Goal: Transaction & Acquisition: Purchase product/service

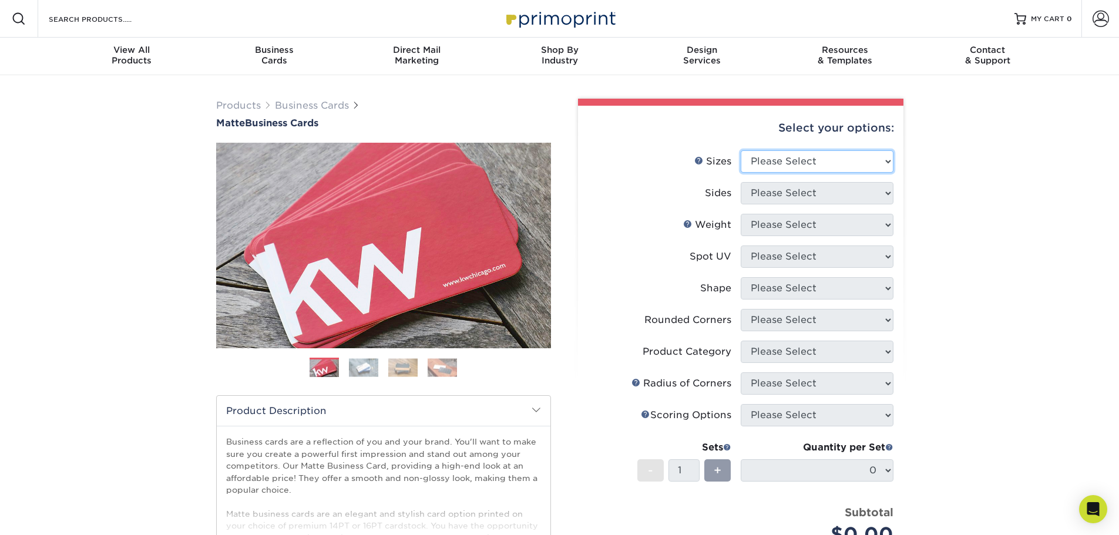
click at [804, 164] on select "Please Select 1.5" x 3.5" - Mini 1.75" x 3.5" - Mini 2" x 2" - Square 2" x 3" -…" at bounding box center [817, 161] width 153 height 22
select select "2.00x3.50"
click at [741, 150] on select "Please Select 1.5" x 3.5" - Mini 1.75" x 3.5" - Mini 2" x 2" - Square 2" x 3" -…" at bounding box center [817, 161] width 153 height 22
click at [817, 187] on select "Please Select Print Both Sides Print Front Only" at bounding box center [817, 193] width 153 height 22
select select "13abbda7-1d64-4f25-8bb2-c179b224825d"
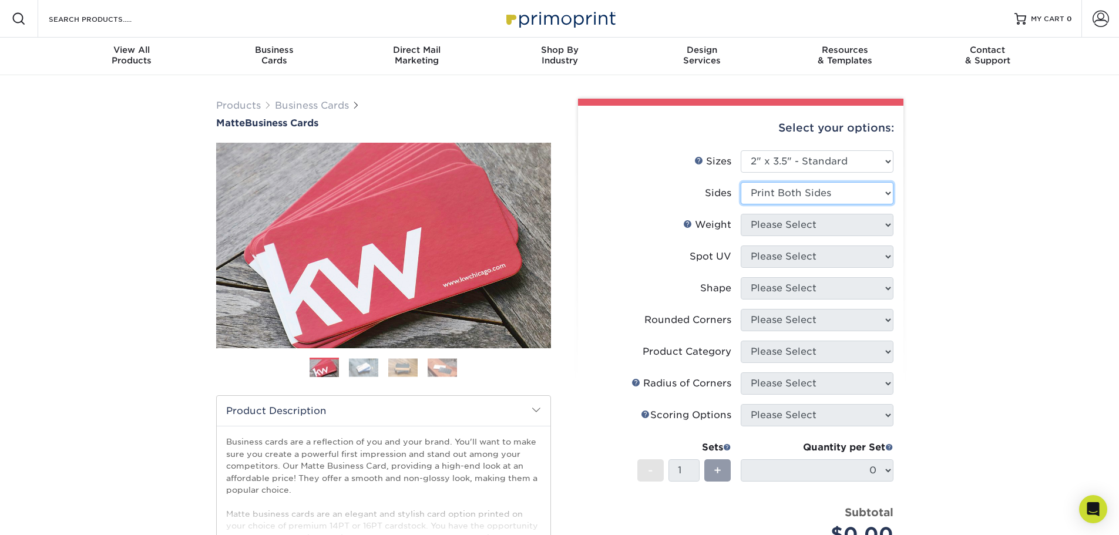
click at [741, 182] on select "Please Select Print Both Sides Print Front Only" at bounding box center [817, 193] width 153 height 22
click at [804, 228] on select "Please Select 16PT 14PT" at bounding box center [817, 225] width 153 height 22
select select "14PT"
click at [741, 214] on select "Please Select 16PT 14PT" at bounding box center [817, 225] width 153 height 22
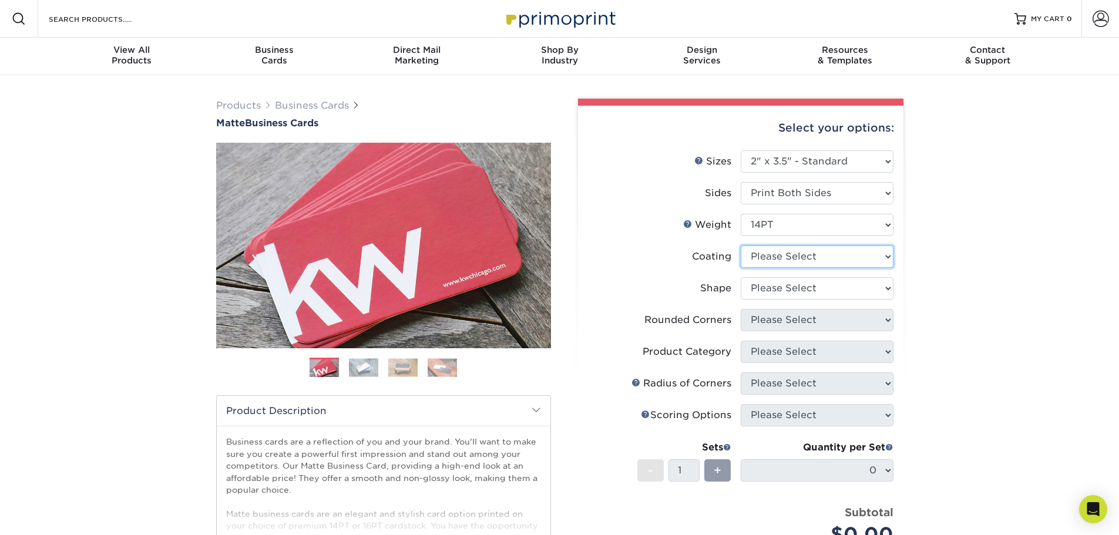
click at [791, 255] on select at bounding box center [817, 257] width 153 height 22
select select "121bb7b5-3b4d-429f-bd8d-bbf80e953313"
click at [741, 246] on select at bounding box center [817, 257] width 153 height 22
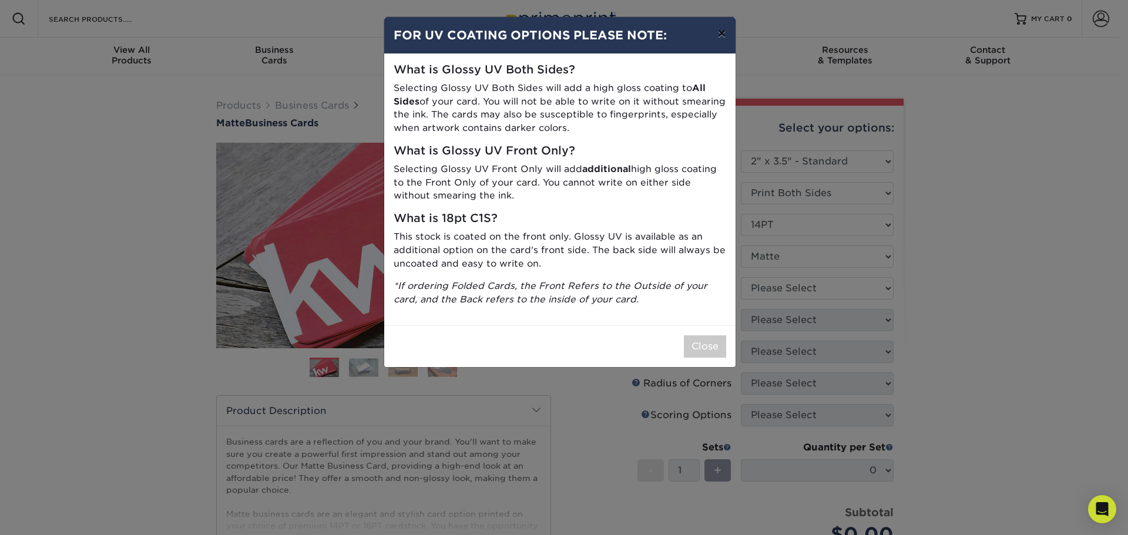
click at [727, 36] on button "×" at bounding box center [721, 33] width 27 height 33
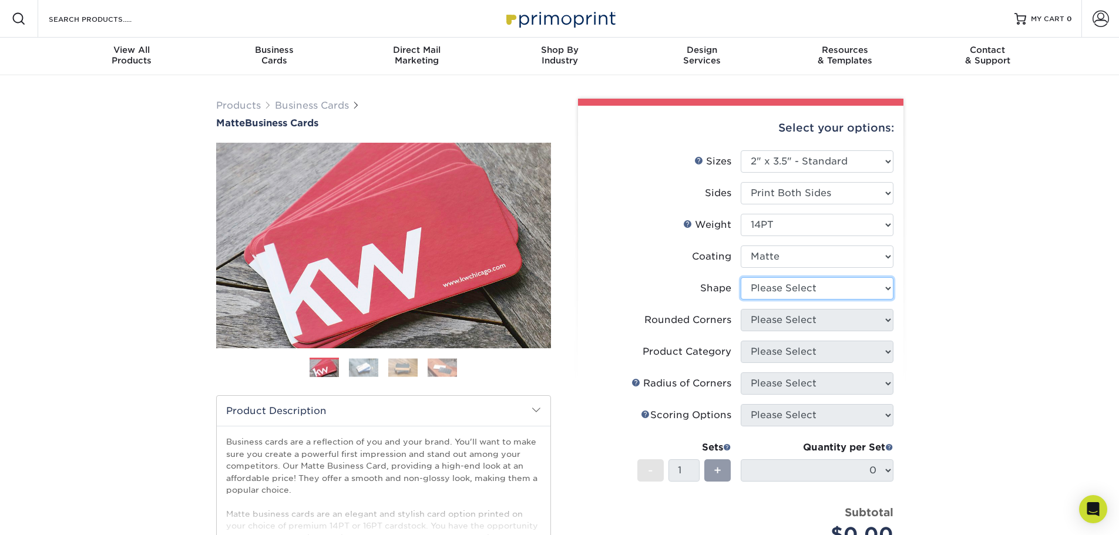
click at [764, 285] on select "Please Select Standard" at bounding box center [817, 288] width 153 height 22
select select "standard"
click at [741, 277] on select "Please Select Standard" at bounding box center [817, 288] width 153 height 22
click at [765, 321] on select "Please Select Yes - Round 2 Corners Yes - Round 4 Corners No" at bounding box center [817, 320] width 153 height 22
select select "0"
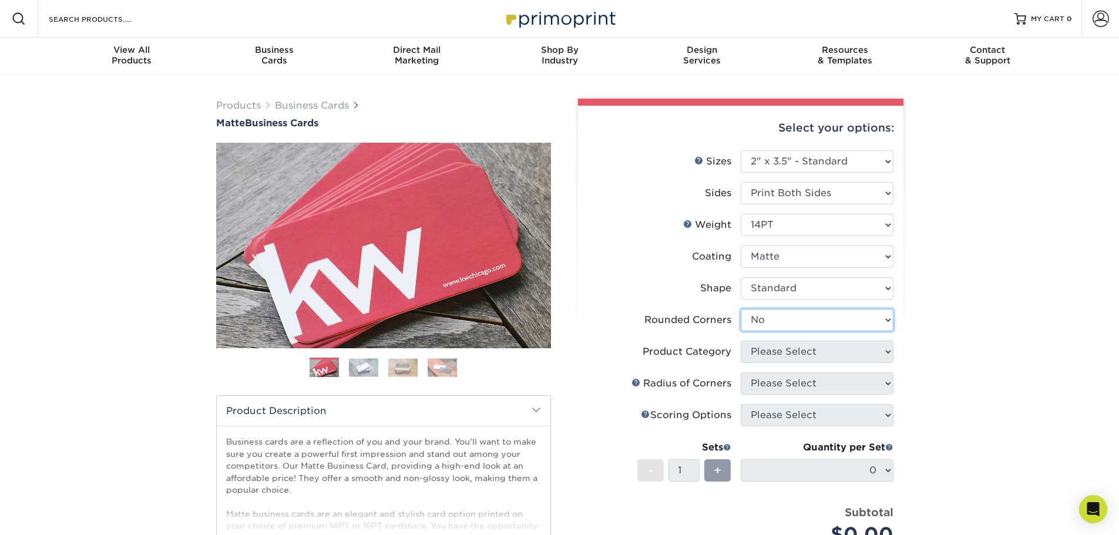
click at [741, 309] on select "Please Select Yes - Round 2 Corners Yes - Round 4 Corners No" at bounding box center [817, 320] width 153 height 22
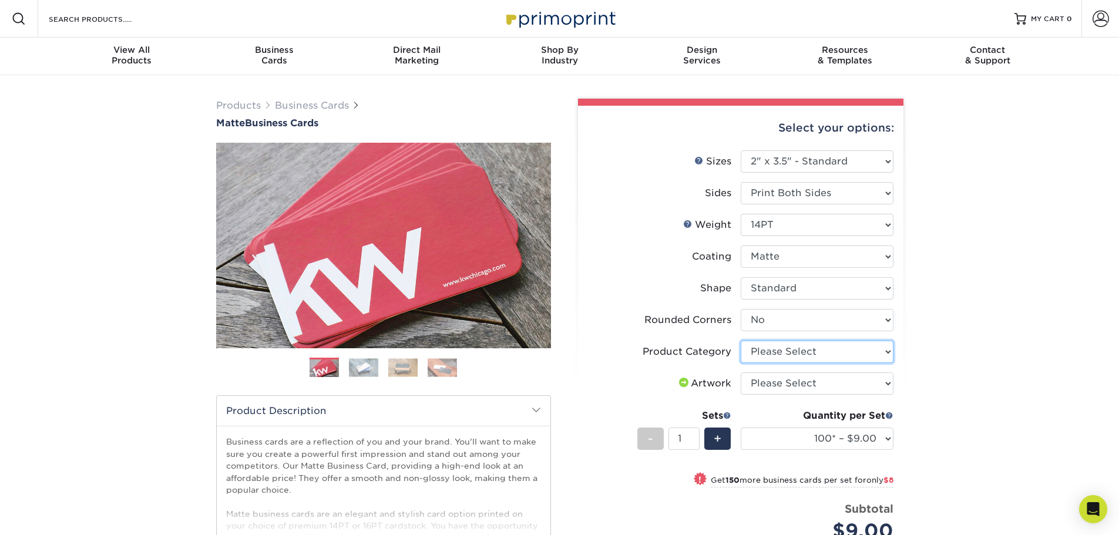
click at [841, 353] on select "Please Select Business Cards" at bounding box center [817, 352] width 153 height 22
select select "3b5148f1-0588-4f88-a218-97bcfdce65c1"
click at [741, 341] on select "Please Select Business Cards" at bounding box center [817, 352] width 153 height 22
click at [851, 374] on select "Please Select I will upload files I need a design - $100" at bounding box center [817, 383] width 153 height 22
click at [942, 302] on div "Products Business Cards Matte Business Cards Previous Next 100 $ 9" at bounding box center [559, 409] width 1119 height 668
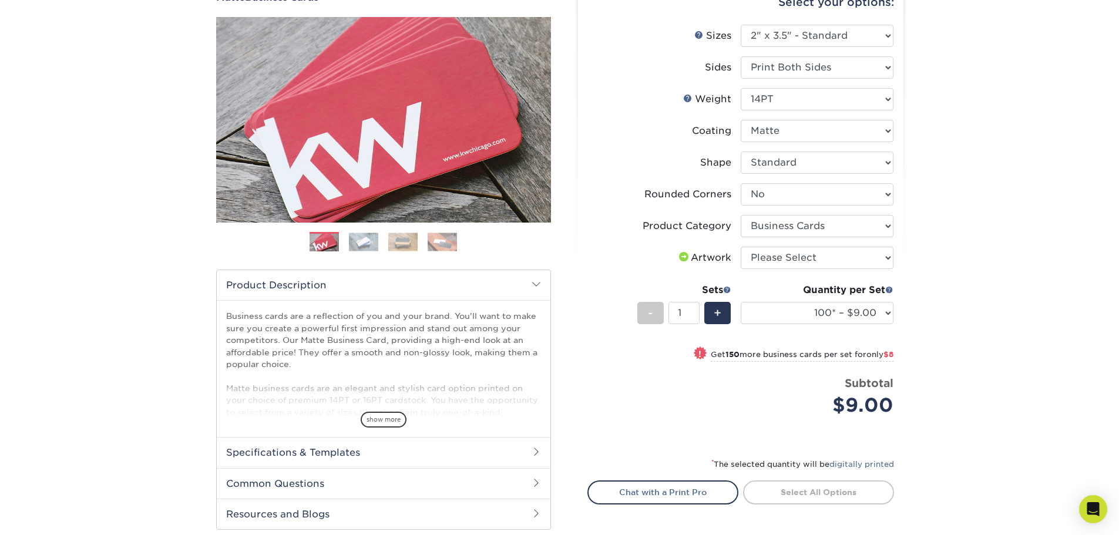
scroll to position [117, 0]
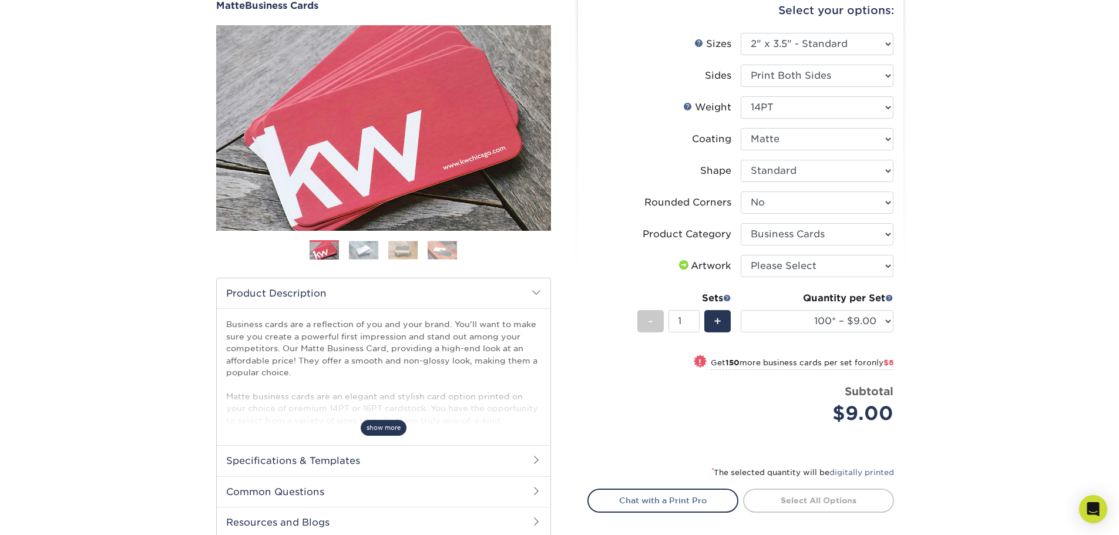
click at [389, 433] on span "show more" at bounding box center [384, 428] width 46 height 16
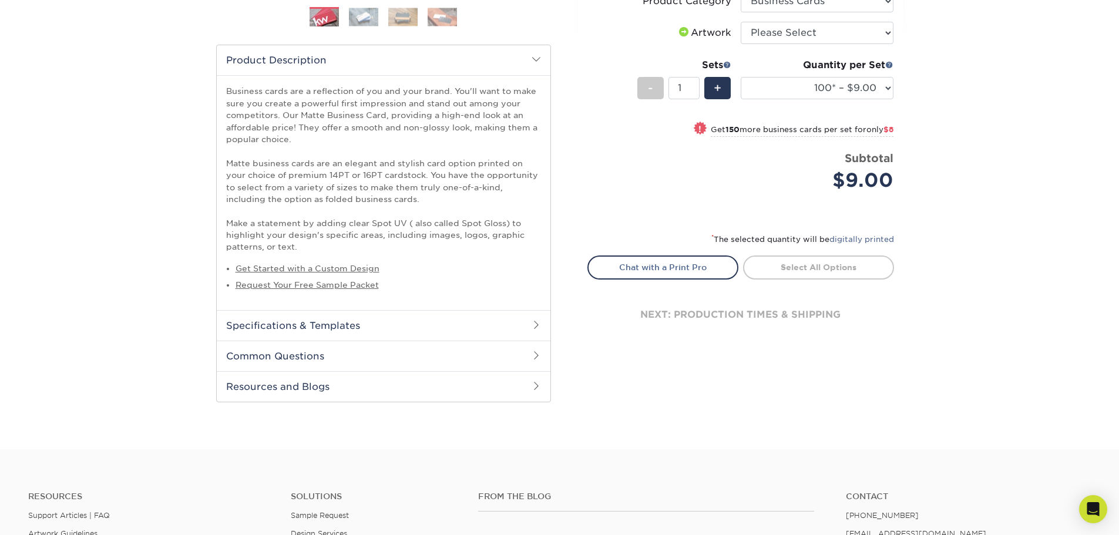
scroll to position [352, 0]
click at [355, 266] on link "Get Started with a Custom Design" at bounding box center [308, 266] width 144 height 9
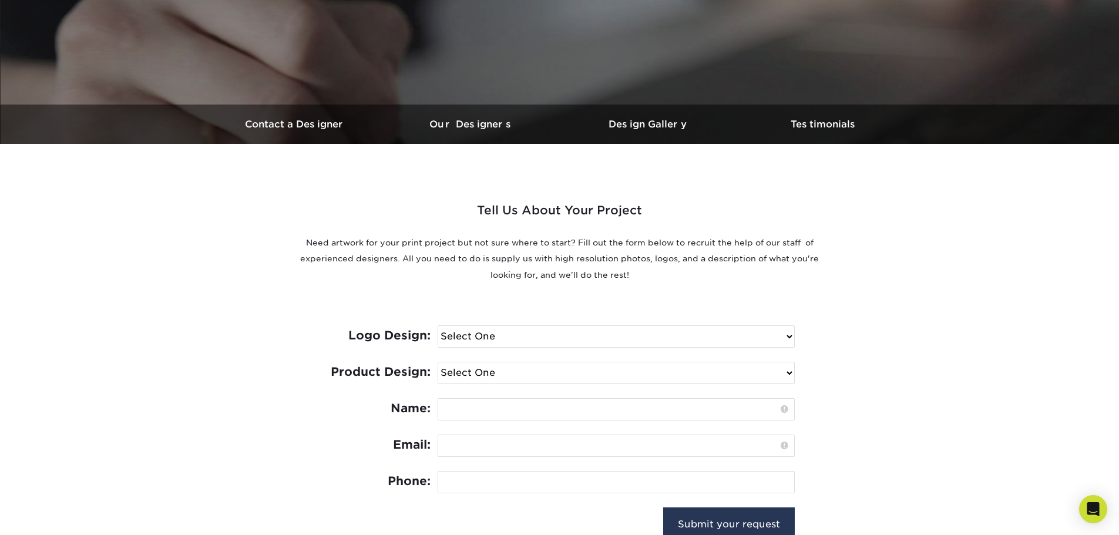
scroll to position [352, 0]
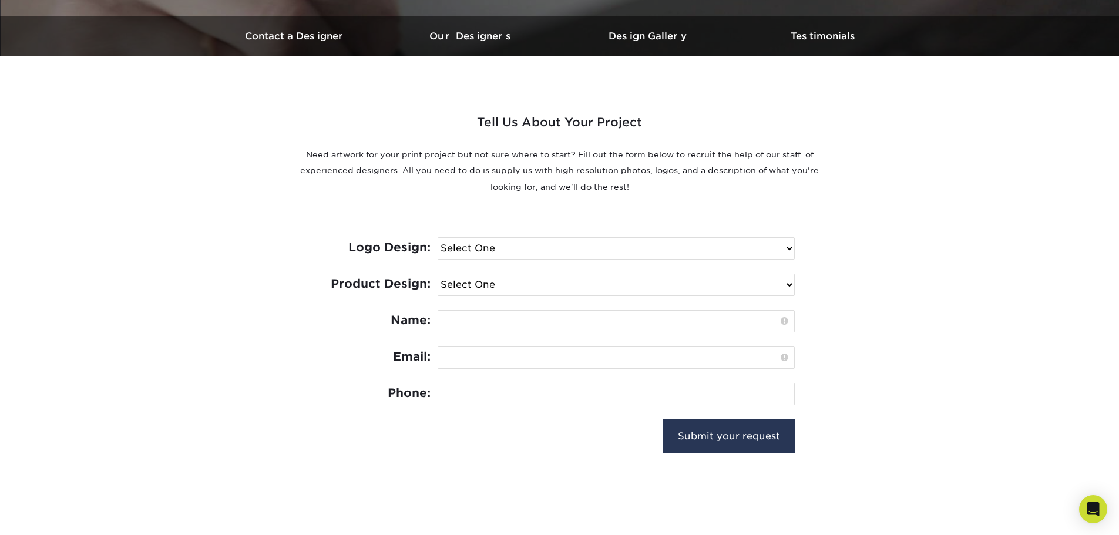
click at [532, 246] on select "Select One I need a logo design: $300 No thank you" at bounding box center [616, 248] width 356 height 21
click at [539, 214] on div "Logo Design: Select One I need a logo design: $300 No thank you Product Design:…" at bounding box center [560, 344] width 470 height 270
